Goal: Information Seeking & Learning: Learn about a topic

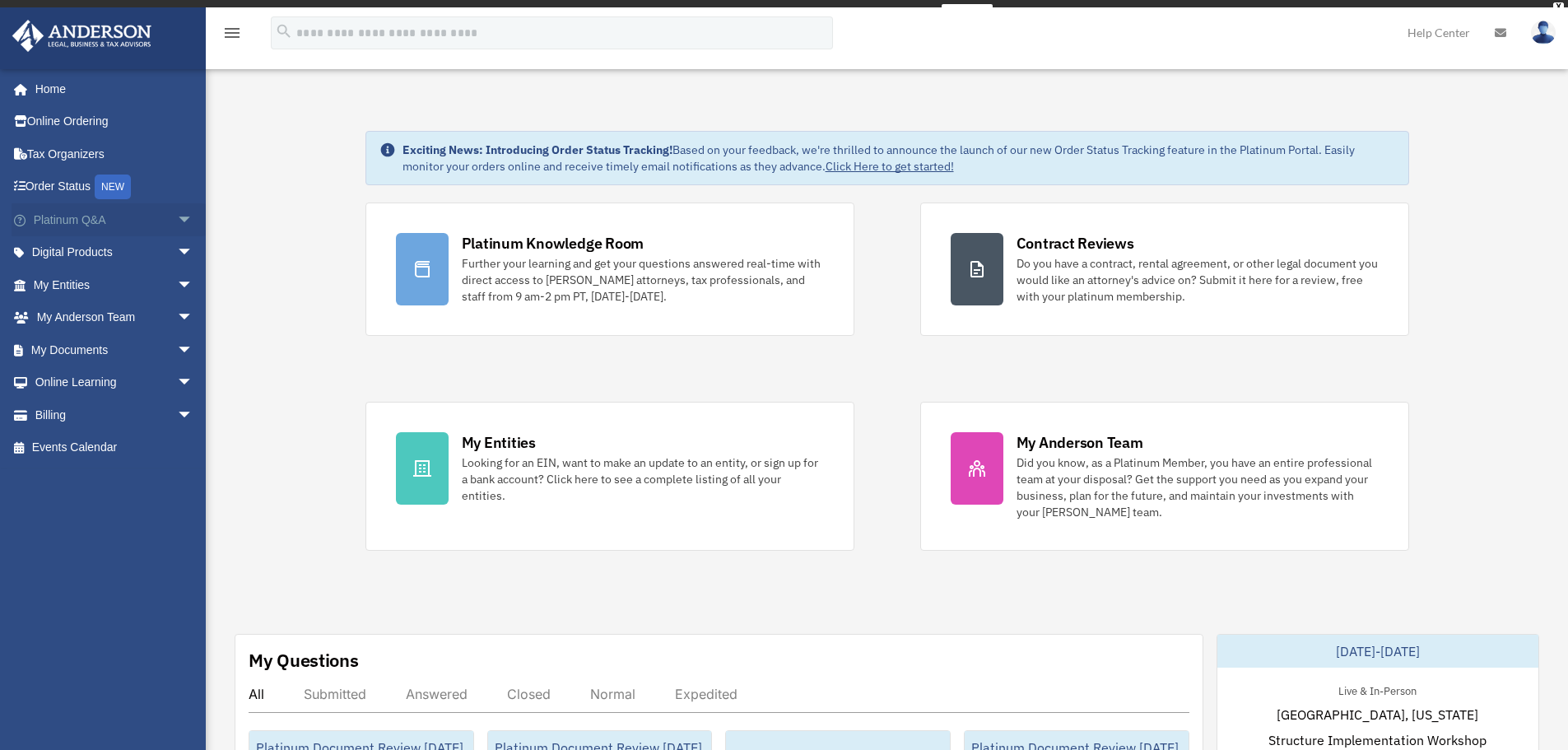
click at [69, 216] on link "Platinum Q&A arrow_drop_down" at bounding box center [115, 220] width 207 height 33
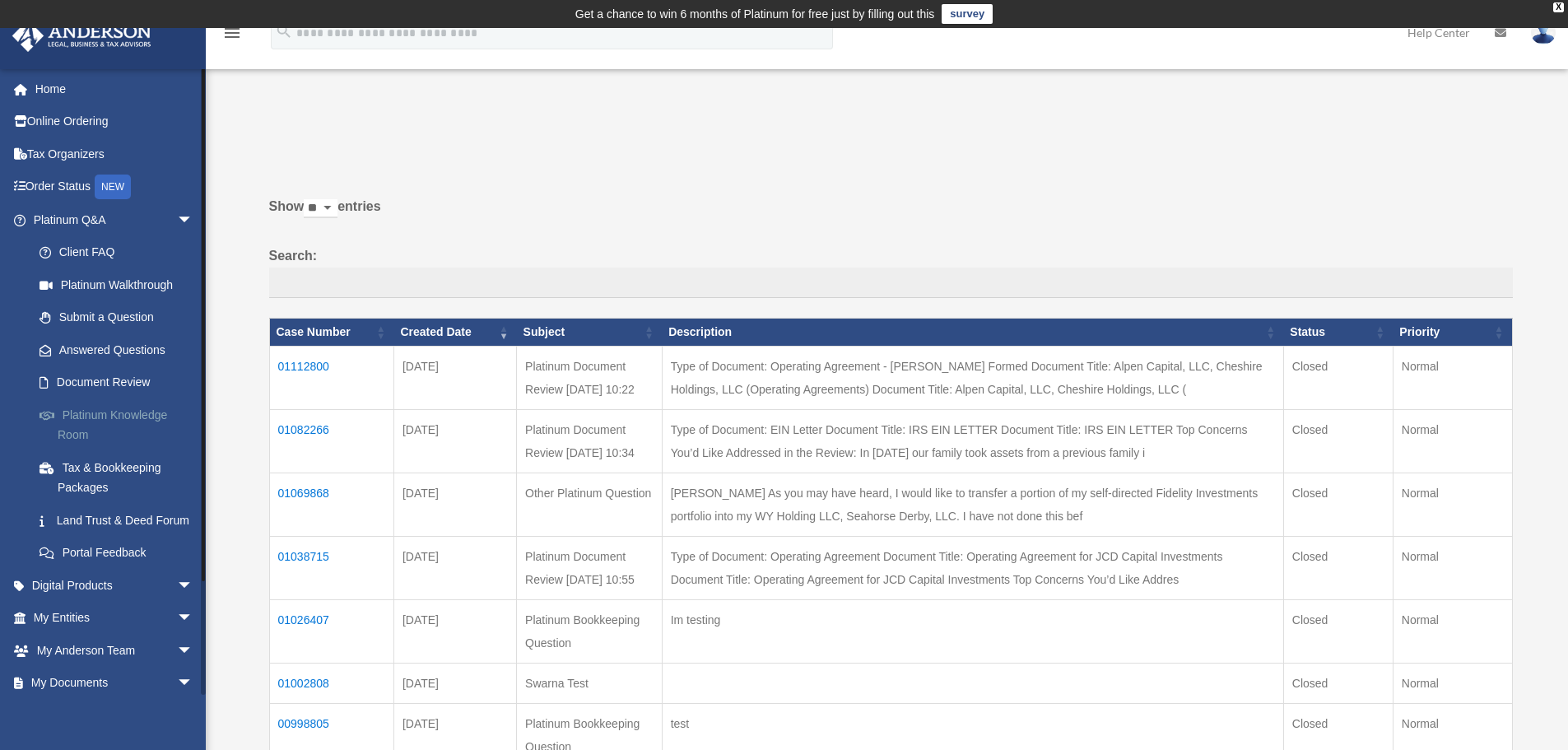
click at [156, 416] on body "X Get a chance to win 6 months of Platinum for free just by filling out this su…" at bounding box center [784, 721] width 1568 height 1441
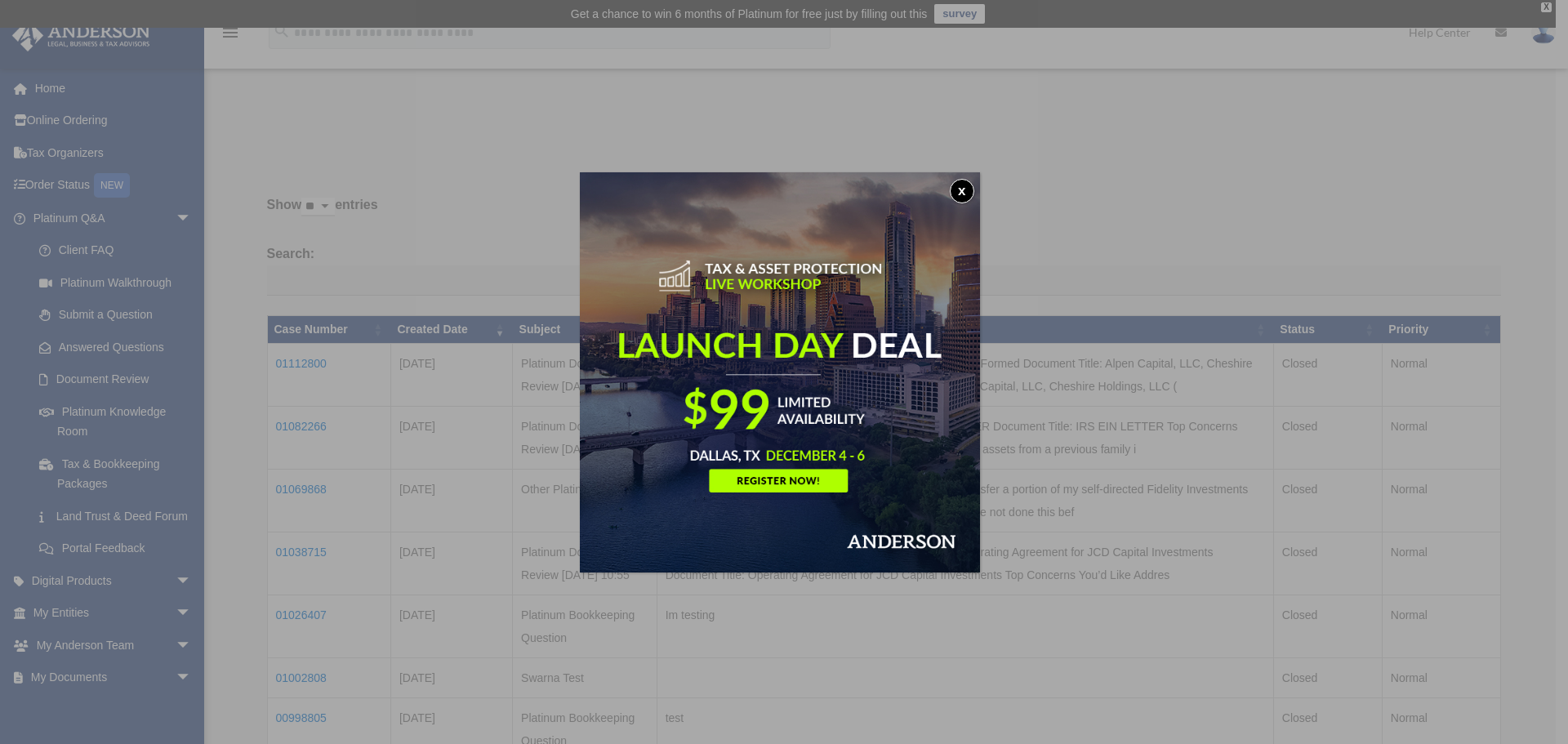
click at [966, 200] on button "x" at bounding box center [962, 190] width 25 height 25
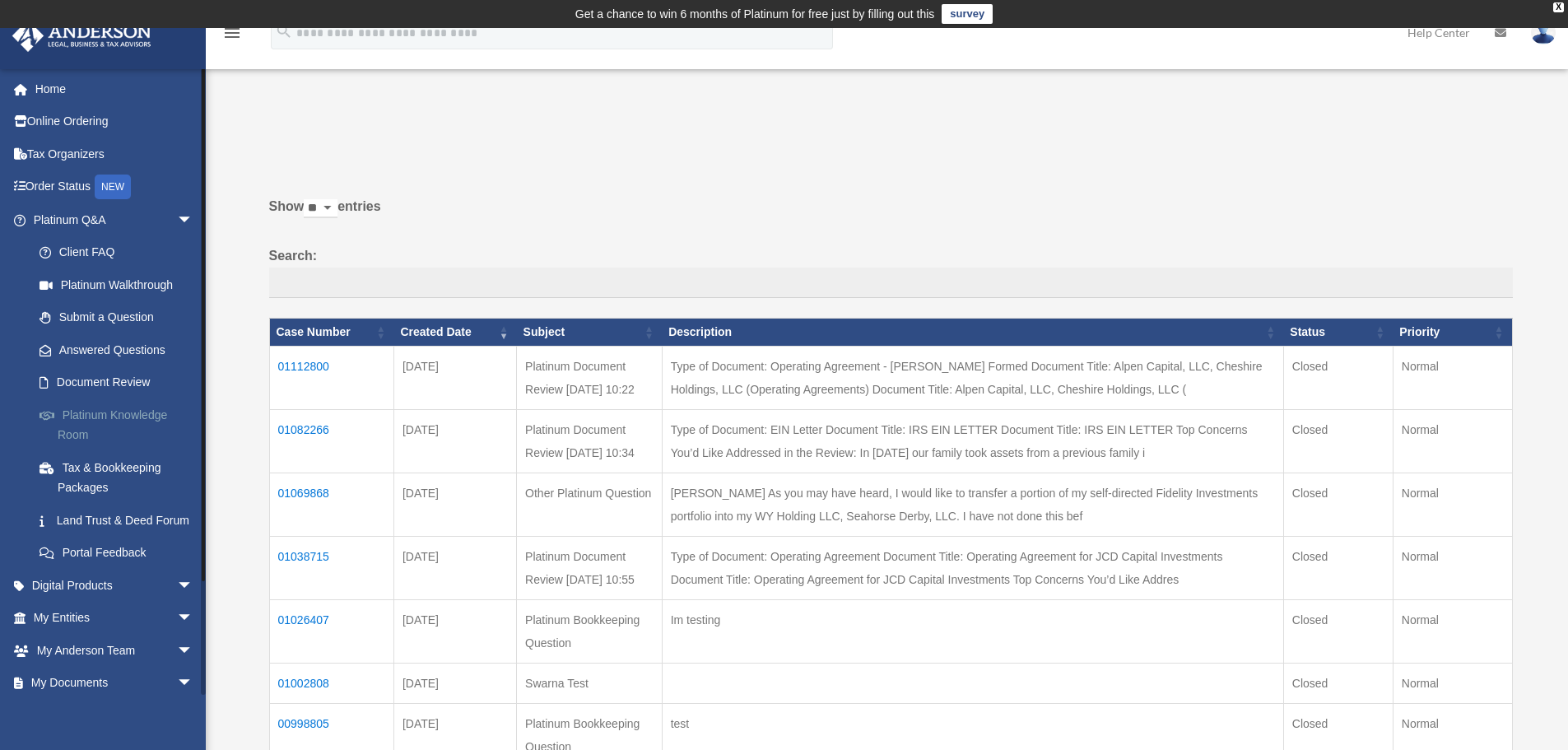
click at [108, 418] on link "Platinum Knowledge Room" at bounding box center [120, 424] width 196 height 52
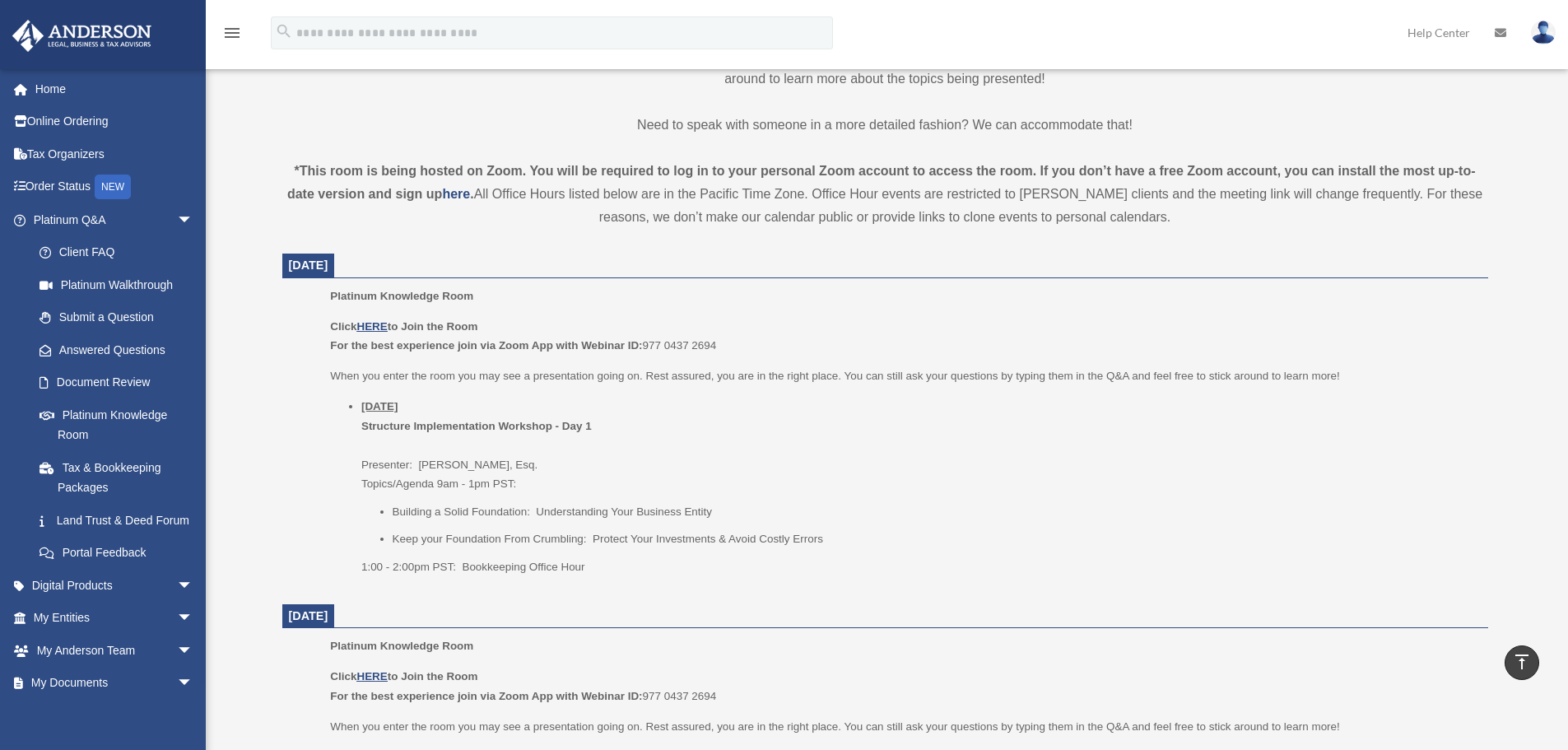
scroll to position [522, 0]
